Goal: Check status: Check status

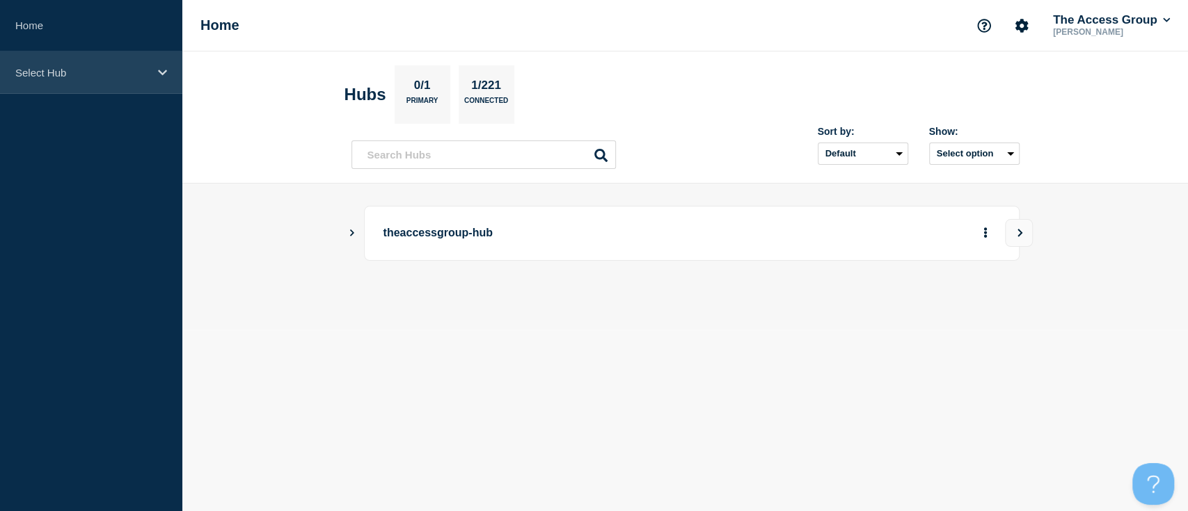
click at [158, 70] on icon at bounding box center [162, 72] width 9 height 10
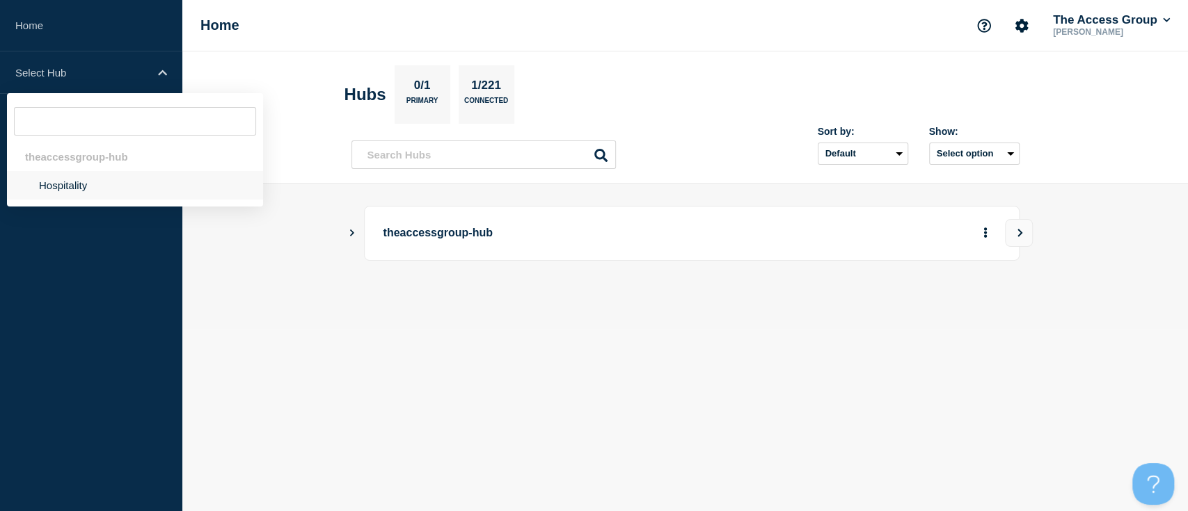
click at [52, 190] on li "Hospitality" at bounding box center [135, 185] width 256 height 29
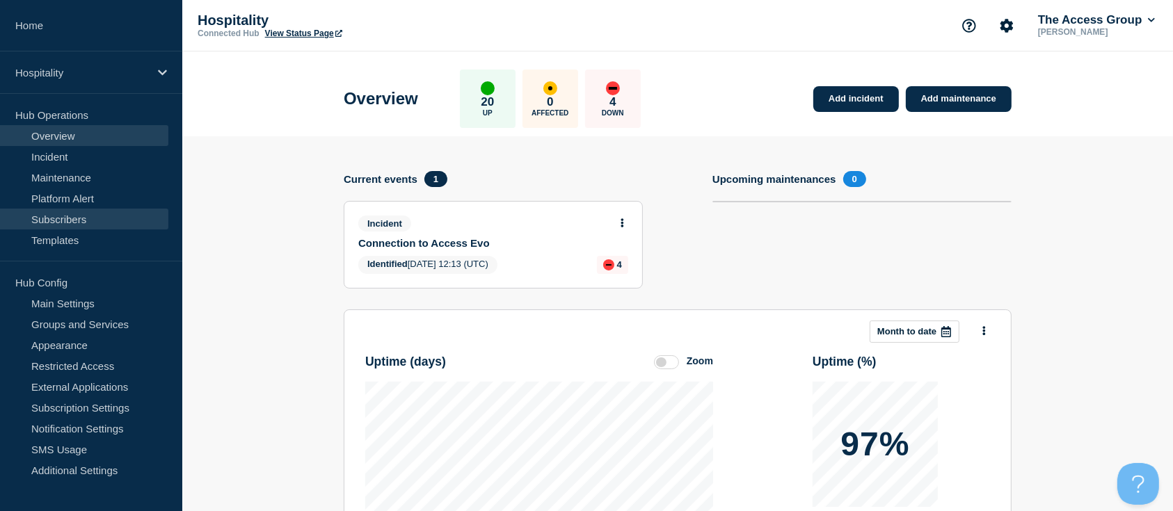
click at [67, 220] on link "Subscribers" at bounding box center [84, 219] width 168 height 21
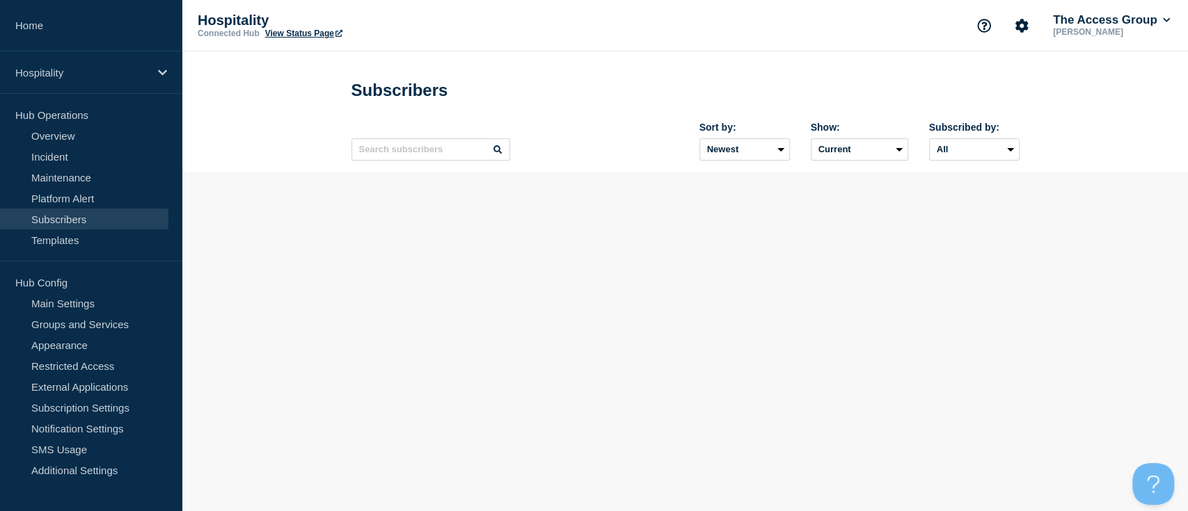
click at [289, 30] on link "View Status Page" at bounding box center [303, 34] width 77 height 10
